Goal: Task Accomplishment & Management: Use online tool/utility

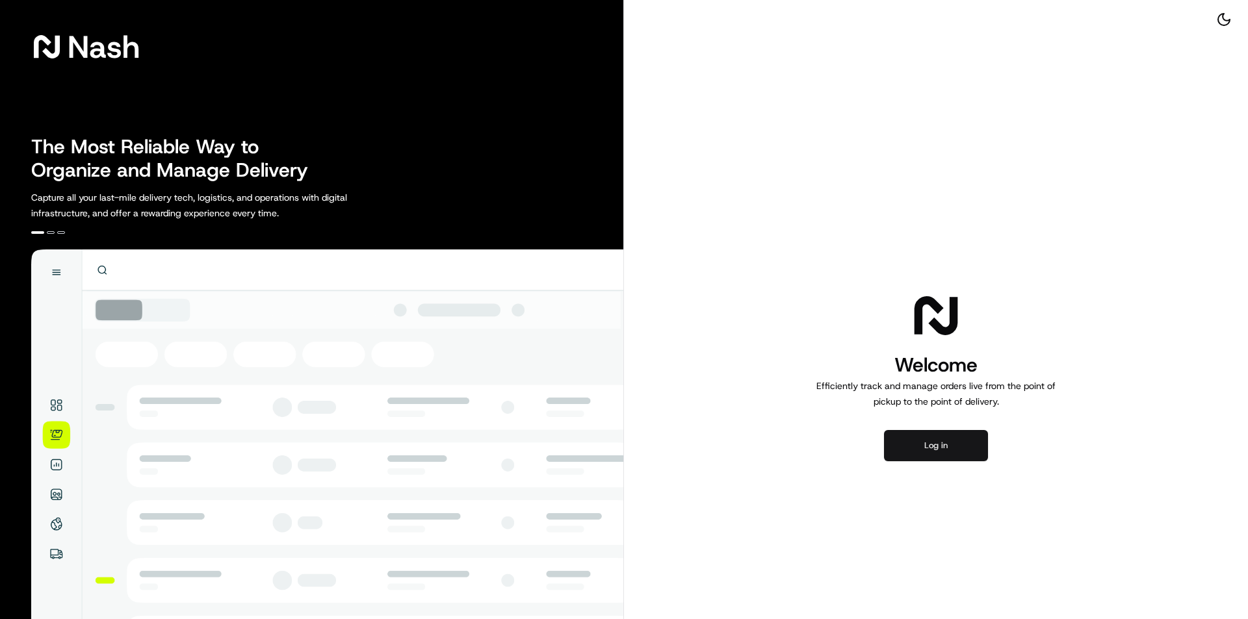
click at [922, 457] on button "Log in" at bounding box center [936, 445] width 104 height 31
